Goal: Task Accomplishment & Management: Manage account settings

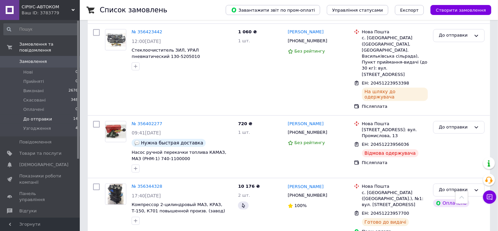
scroll to position [747, 0]
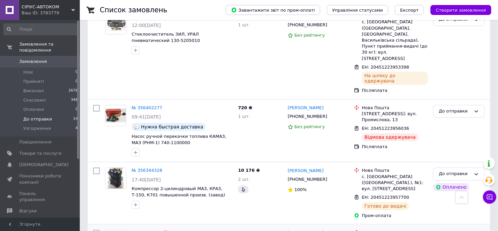
click at [144, 230] on link "№ 355751208" at bounding box center [147, 232] width 31 height 5
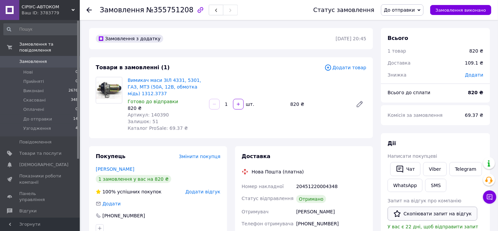
click at [434, 214] on button "Скопіювати запит на відгук" at bounding box center [433, 213] width 90 height 14
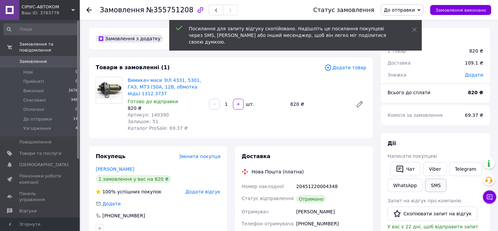
click at [436, 185] on button "SMS" at bounding box center [435, 185] width 21 height 13
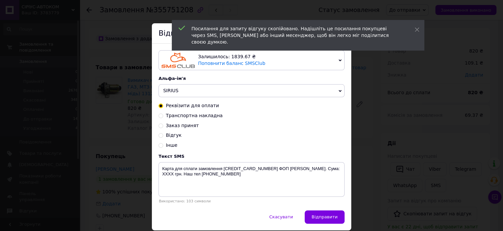
click at [169, 136] on span "Відгук" at bounding box center [174, 134] width 16 height 5
click at [163, 136] on input "Відгук" at bounding box center [161, 134] width 5 height 5
radio input "true"
radio input "false"
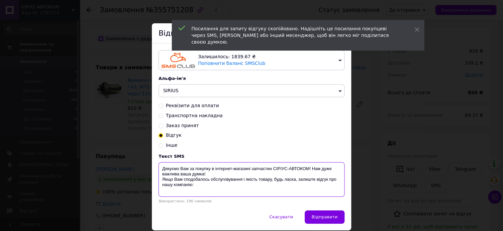
click at [197, 187] on textarea "Дякуємо Вам за покупку в інтернет-магазині запчастин СІРІУС-АВТОКОМ! Нам дуже в…" at bounding box center [252, 179] width 186 height 35
paste textarea "[URL][DOMAIN_NAME]"
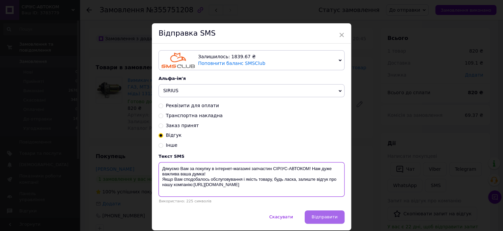
type textarea "Дякуємо Вам за покупку в інтернет-магазині запчастин СІРІУС-АВТОКОМ! Нам дуже в…"
click at [322, 218] on span "Відправити" at bounding box center [325, 216] width 26 height 5
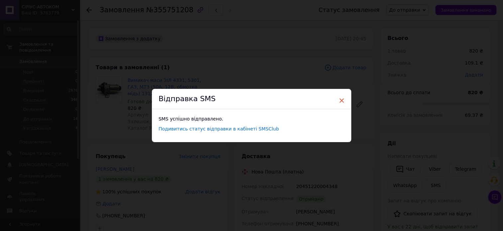
click at [342, 98] on span "×" at bounding box center [342, 100] width 6 height 11
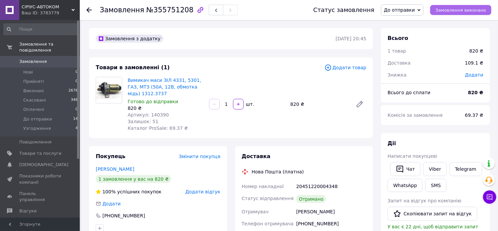
click at [452, 11] on span "Замовлення виконано" at bounding box center [461, 10] width 51 height 5
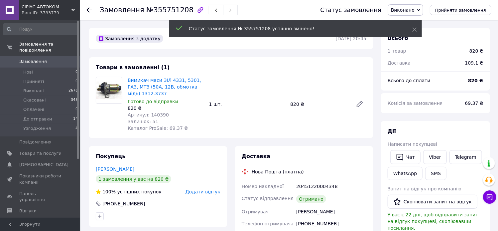
click at [90, 10] on use at bounding box center [88, 9] width 5 height 5
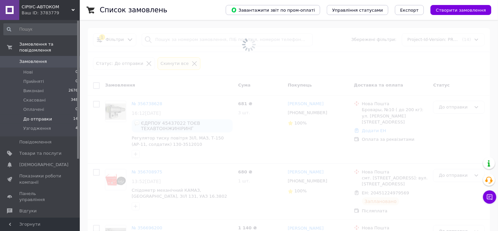
click at [41, 116] on span "До отправки" at bounding box center [37, 119] width 29 height 6
